Goal: Unclear

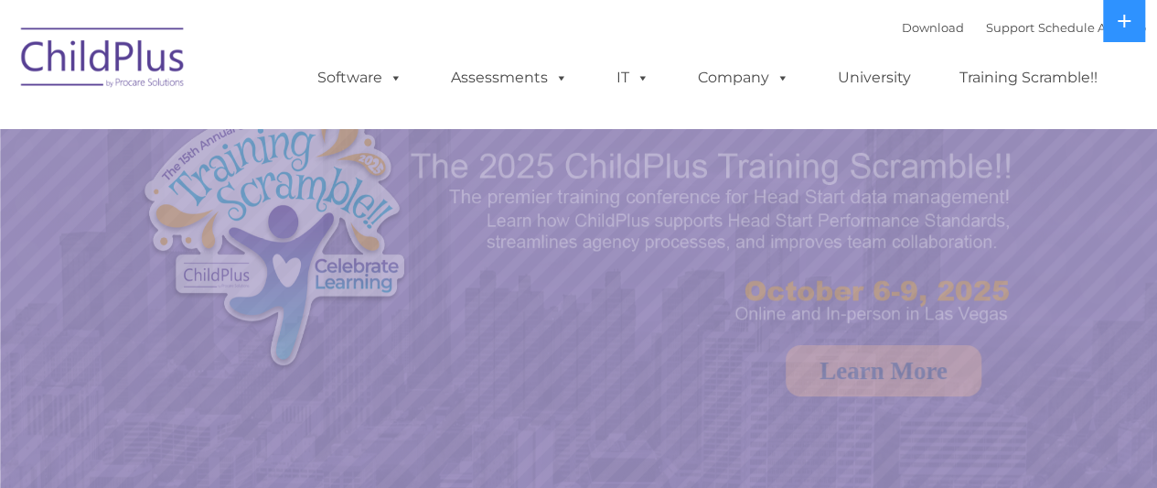
select select "MEDIUM"
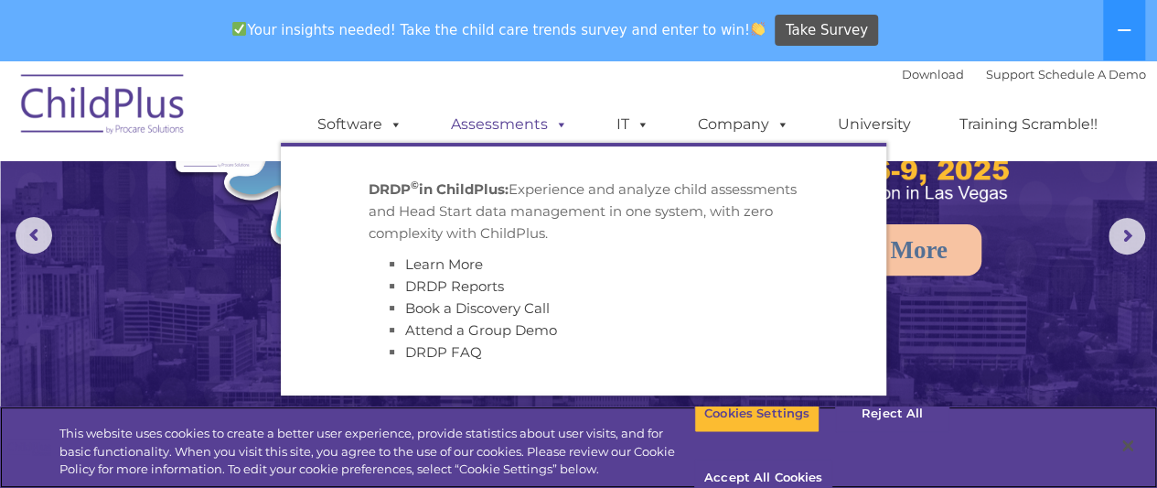
scroll to position [187, 0]
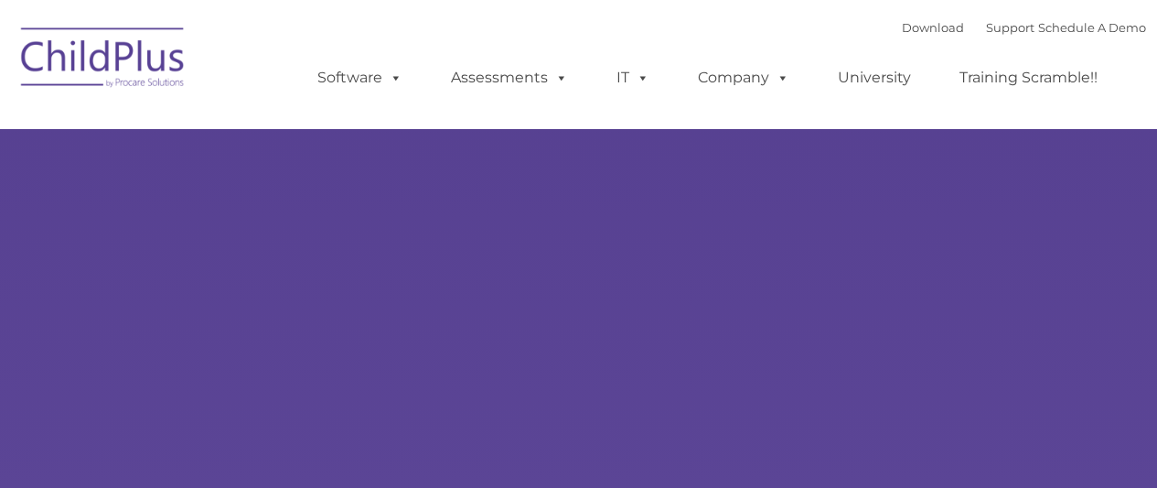
select select "MEDIUM"
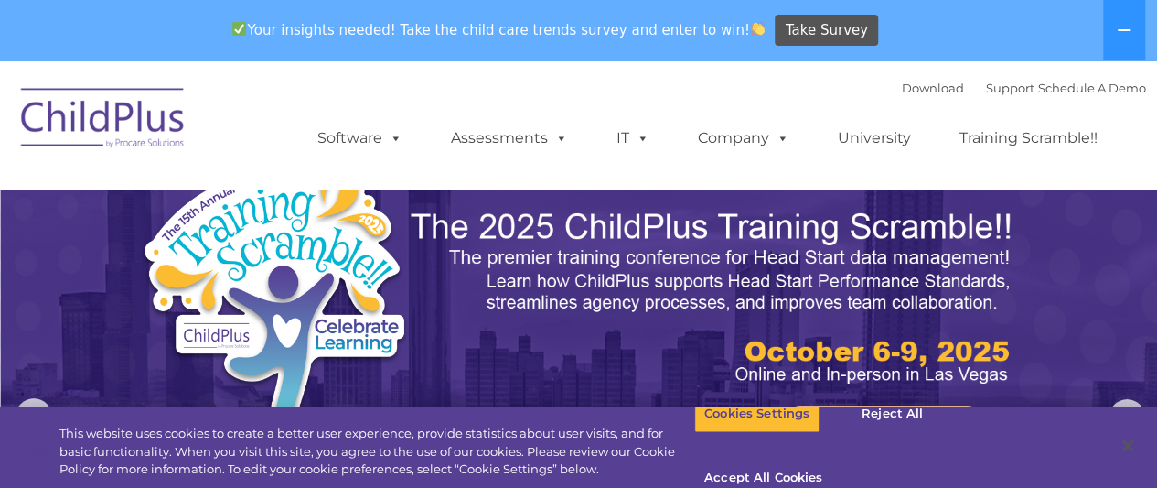
click at [79, 118] on img at bounding box center [103, 120] width 183 height 91
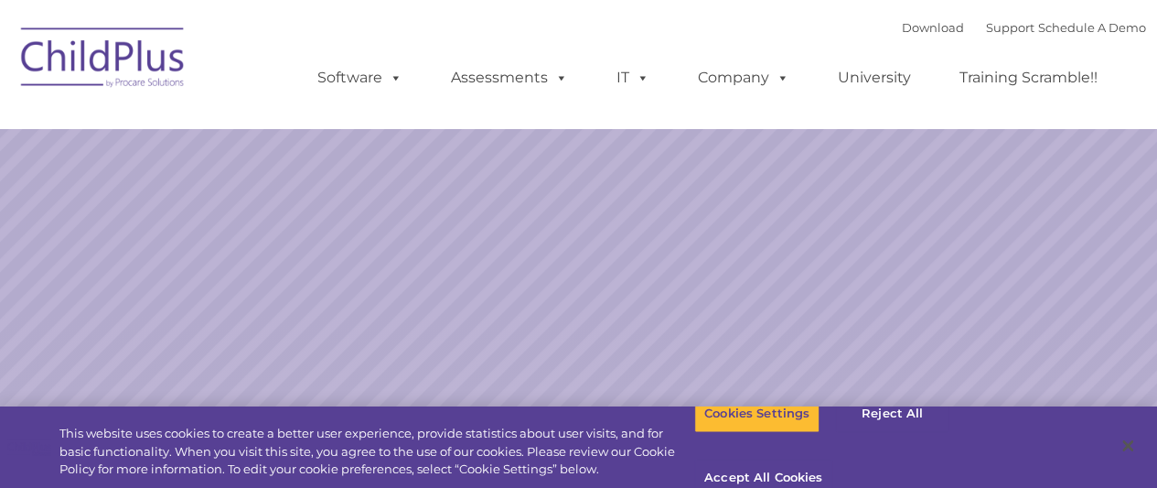
select select "MEDIUM"
